Goal: Find specific page/section: Find specific page/section

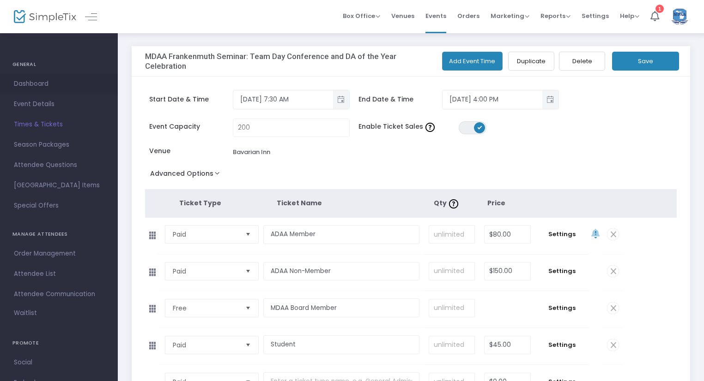
click at [53, 84] on span "Dashboard" at bounding box center [59, 84] width 90 height 12
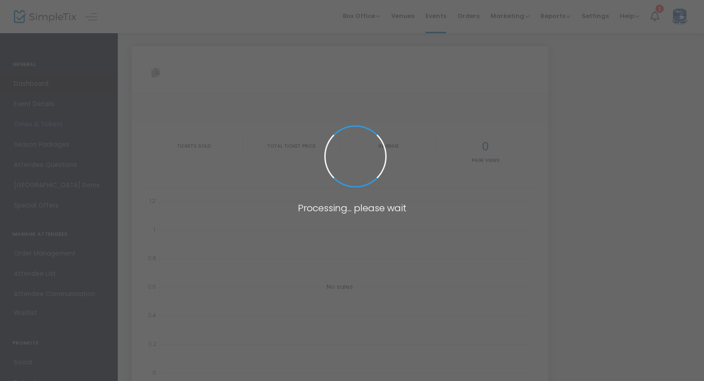
type input "[URL][DOMAIN_NAME]"
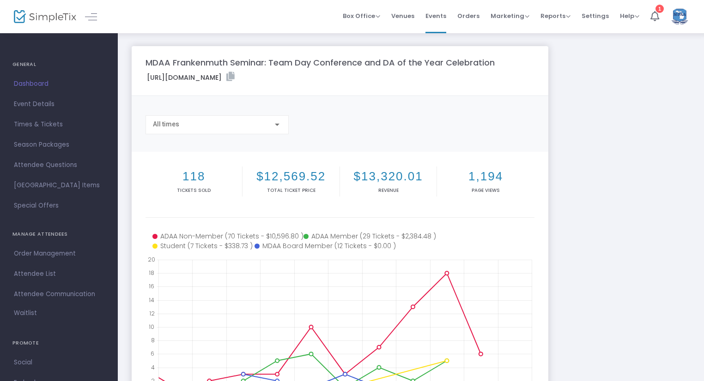
click at [31, 82] on span "Dashboard" at bounding box center [59, 84] width 90 height 12
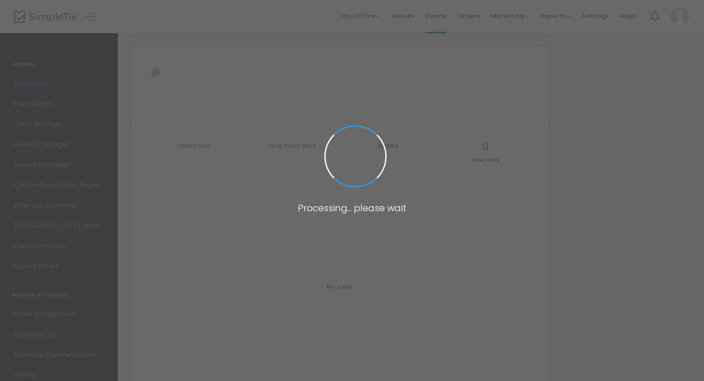
type input "[URL][DOMAIN_NAME]"
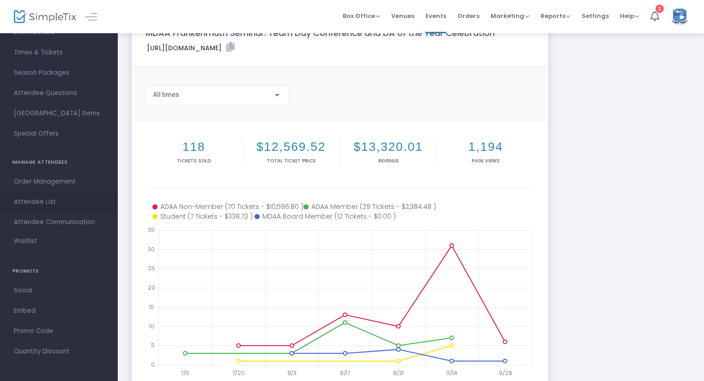
scroll to position [46, 0]
